Goal: Information Seeking & Learning: Learn about a topic

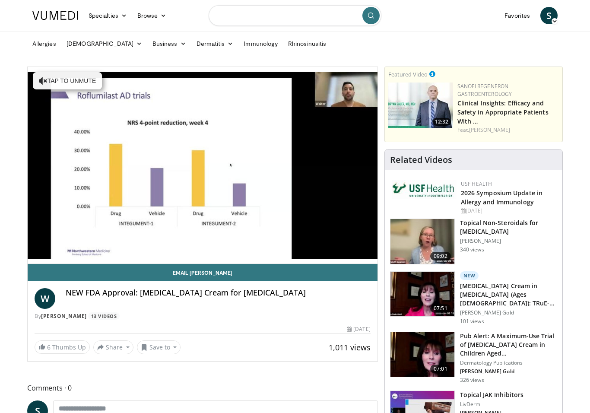
click at [285, 17] on input "Search topics, interventions" at bounding box center [294, 15] width 173 height 21
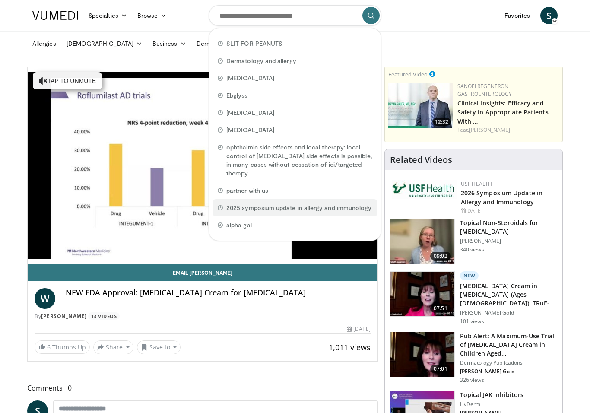
click at [301, 204] on div "2025 symposium update in allergy and immunology" at bounding box center [294, 207] width 165 height 17
type input "**********"
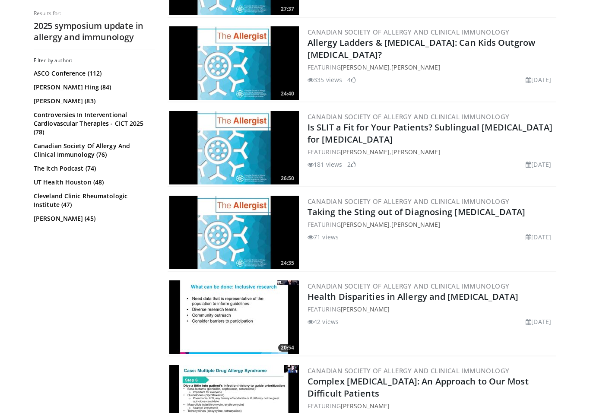
scroll to position [1089, 0]
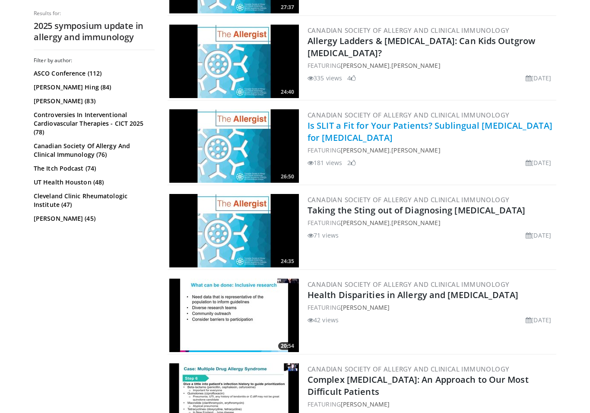
click at [400, 131] on link "Is SLIT a Fit for Your Patients? Sublingual [MEDICAL_DATA] for [MEDICAL_DATA]" at bounding box center [429, 132] width 245 height 24
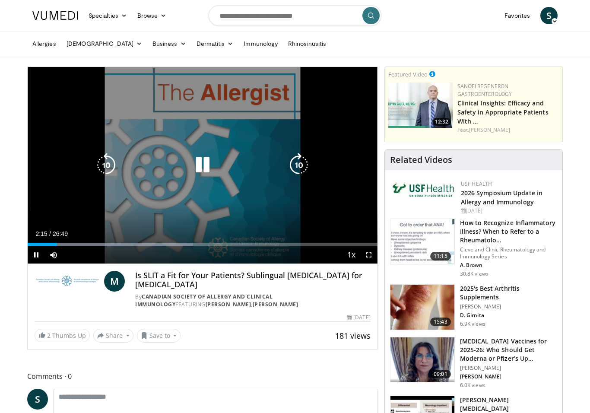
click at [208, 157] on icon "Video Player" at bounding box center [202, 165] width 24 height 24
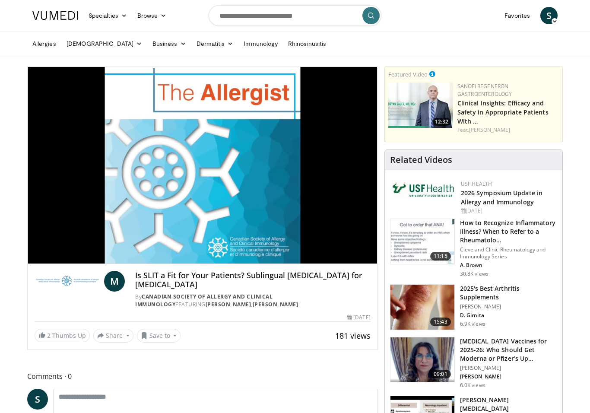
click at [211, 164] on div "10 seconds Tap to unmute" at bounding box center [203, 165] width 350 height 196
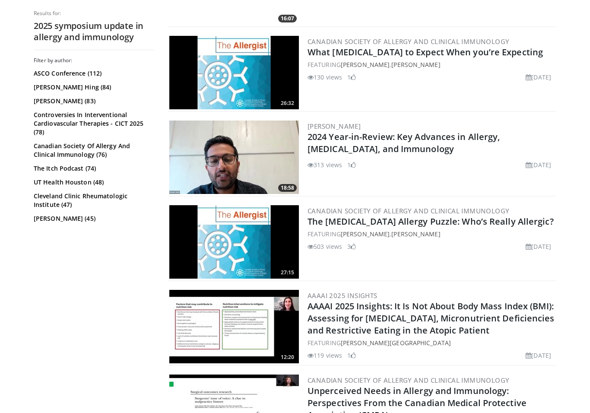
scroll to position [570, 0]
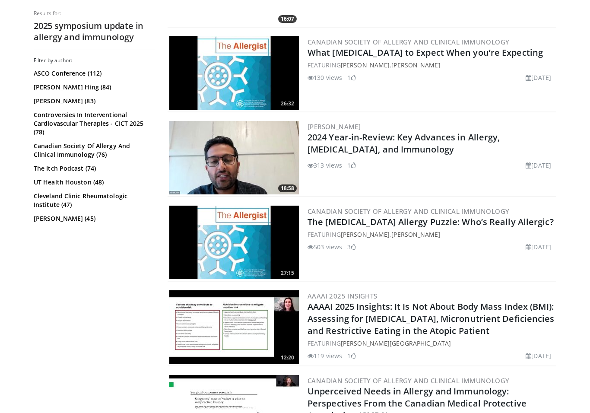
click at [411, 148] on h2 "2024 Year-in-Review: Key Advances in Allergy, Asthma, and Immunology" at bounding box center [430, 143] width 247 height 24
click at [249, 163] on img at bounding box center [233, 157] width 129 height 73
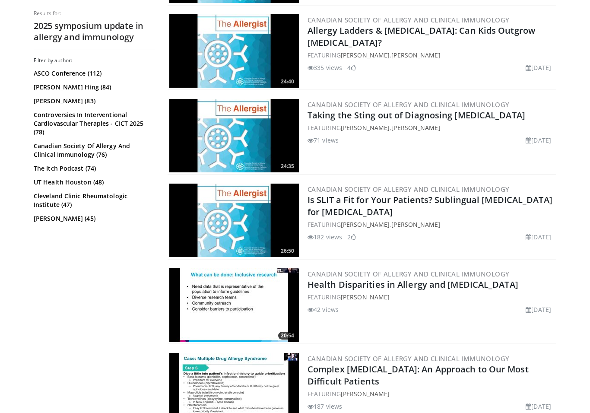
scroll to position [1099, 0]
click at [489, 222] on div "FEATURING Mariam Hanna , Edwin Kim" at bounding box center [430, 224] width 247 height 9
click at [82, 172] on link "The Itch Podcast (74)" at bounding box center [93, 168] width 119 height 9
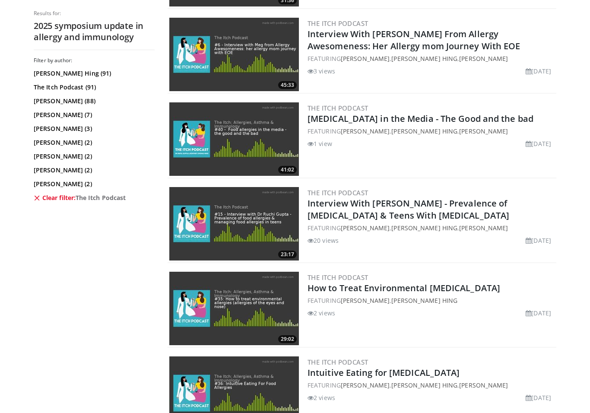
scroll to position [588, 0]
